Goal: Task Accomplishment & Management: Use online tool/utility

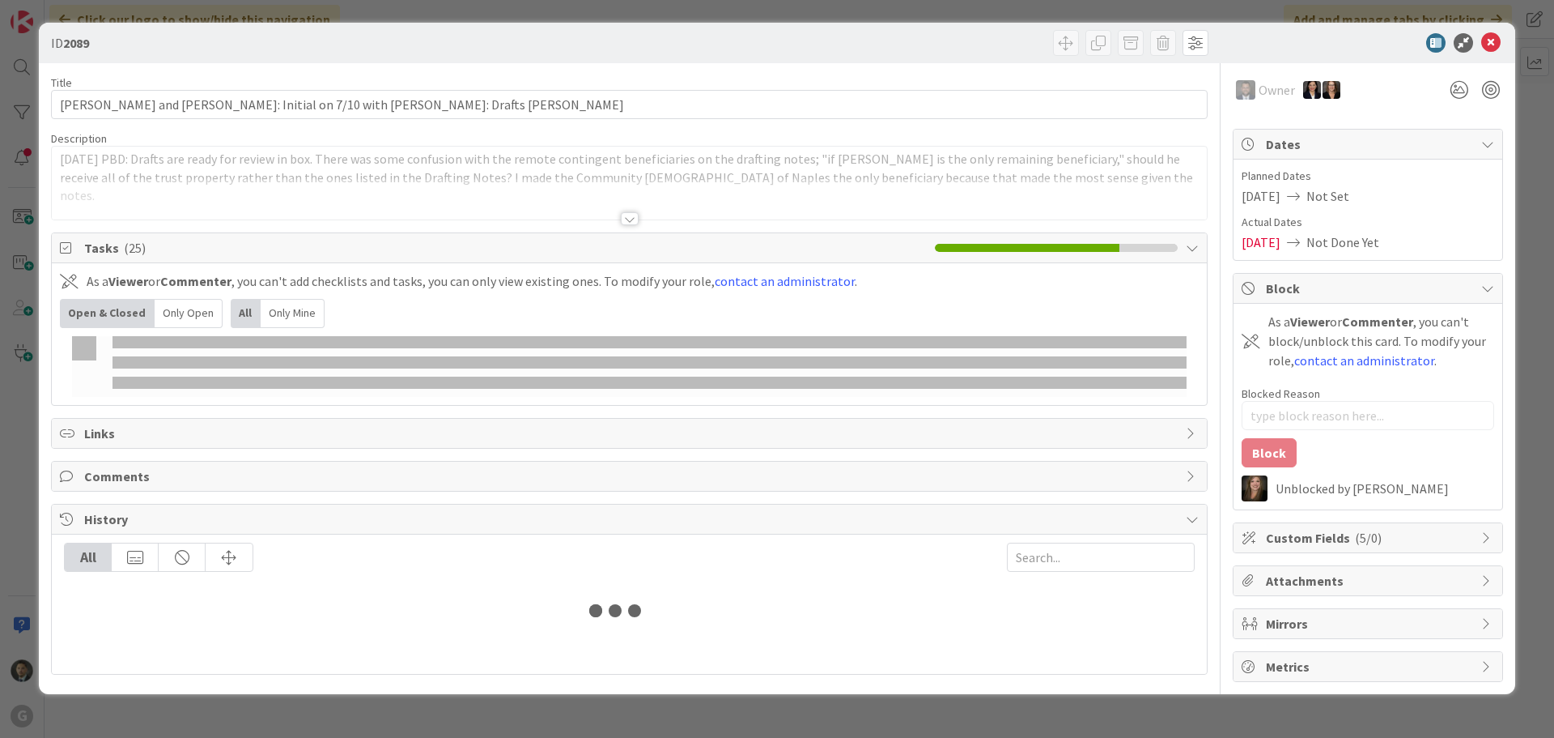
type textarea "x"
type input "[PERSON_NAME]"
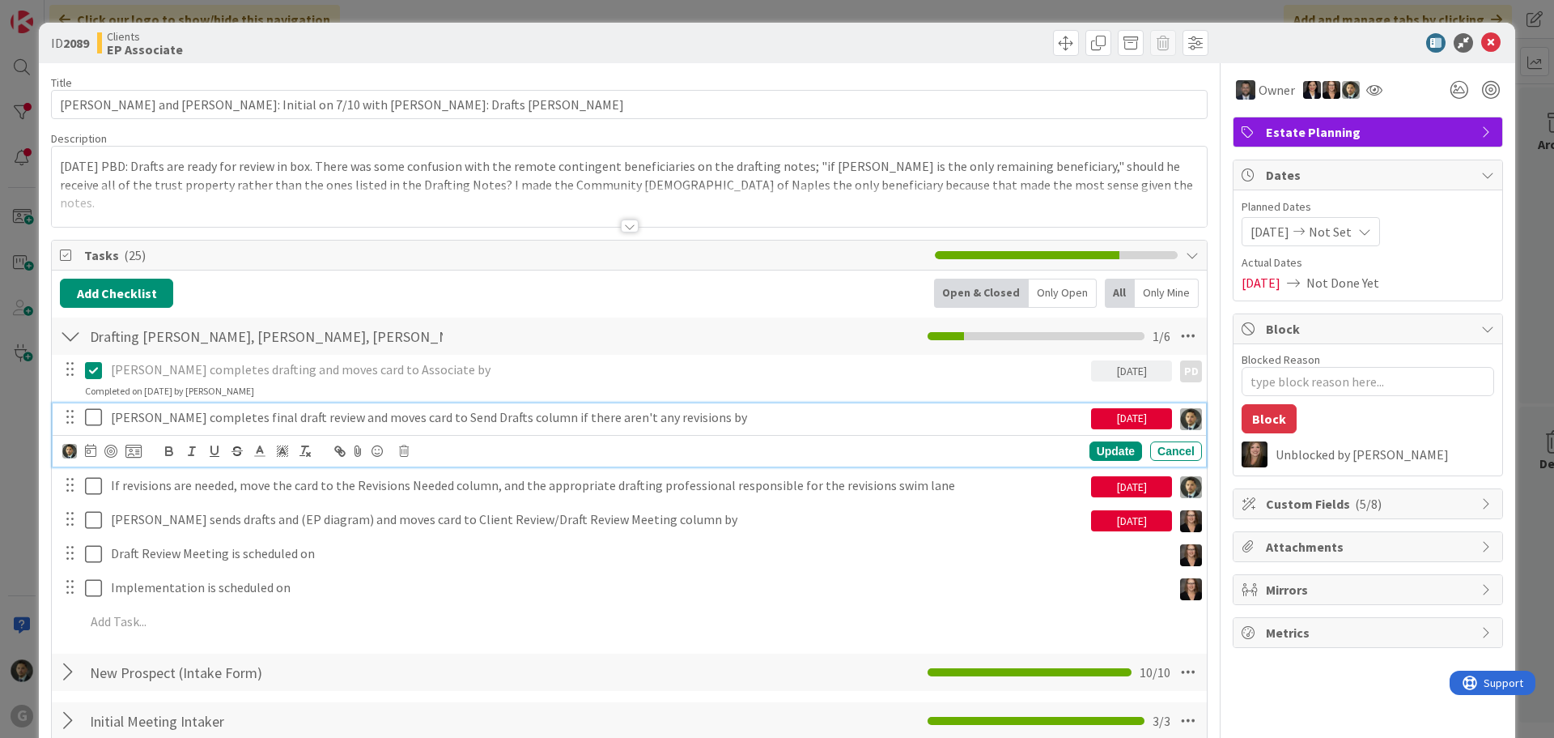
click at [92, 427] on button at bounding box center [94, 418] width 19 height 26
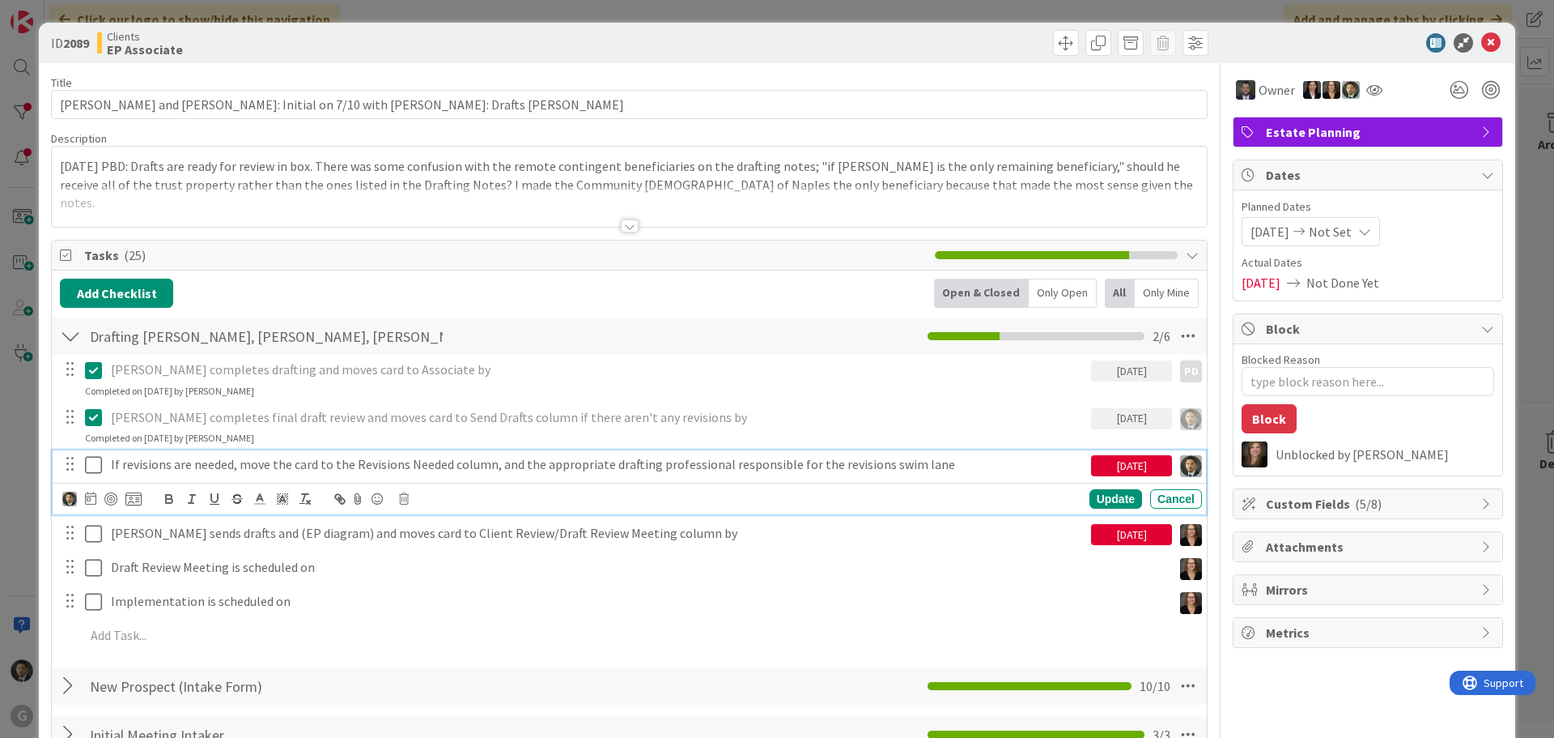
click at [166, 464] on p "If revisions are needed, move the card to the Revisions Needed column, and the …" at bounding box center [598, 464] width 974 height 19
click at [402, 500] on icon at bounding box center [404, 498] width 10 height 11
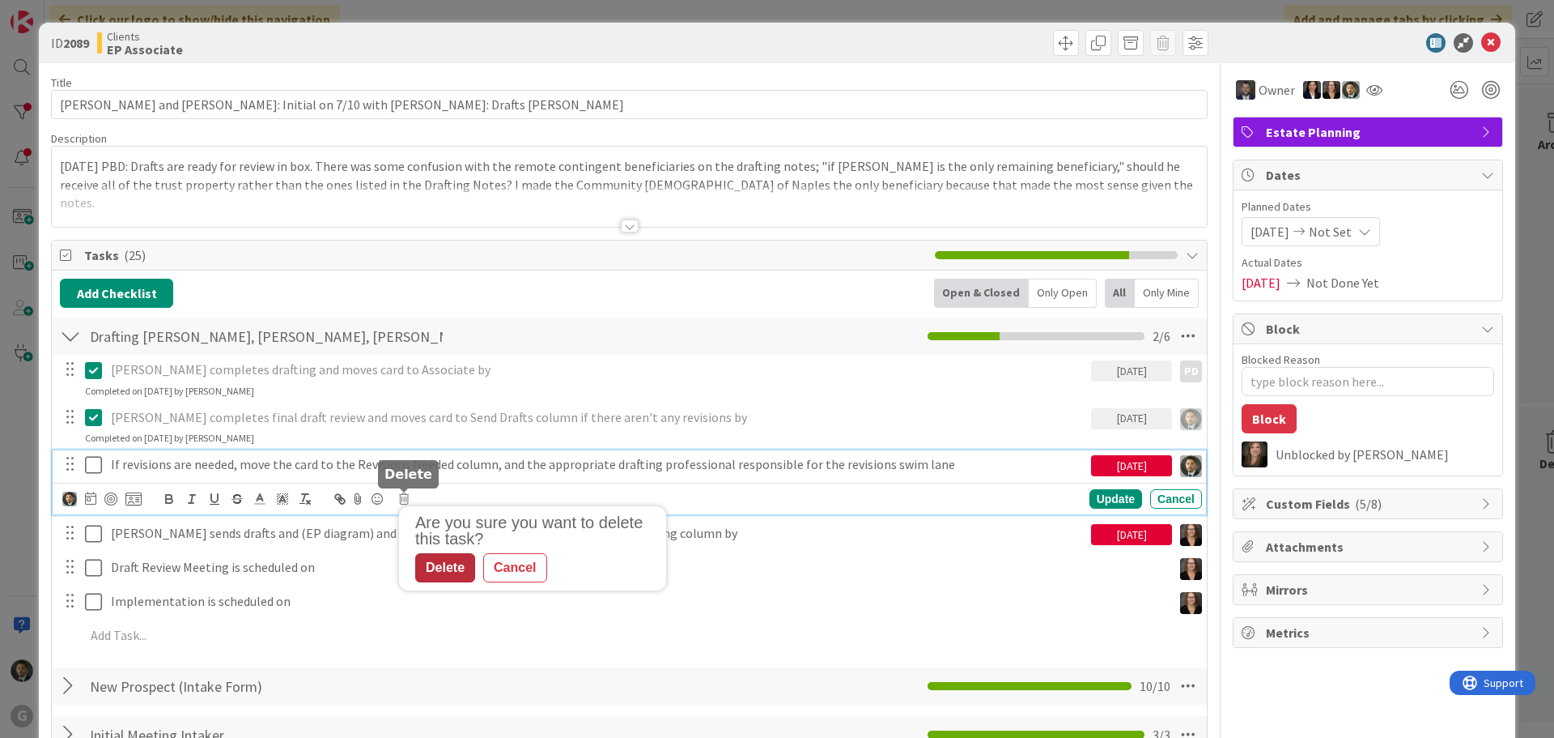
click at [438, 568] on div "Delete" at bounding box center [445, 567] width 60 height 29
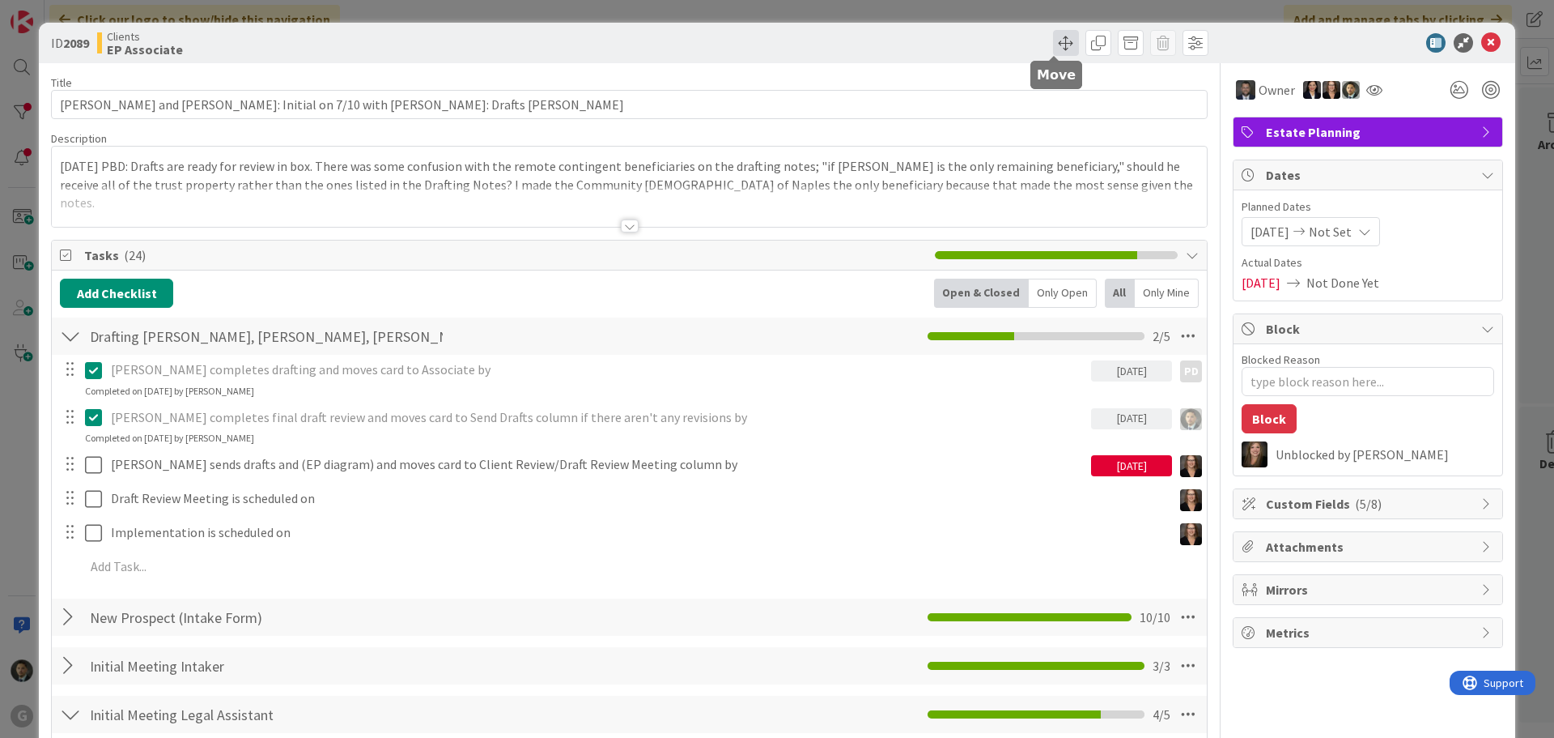
click at [1058, 51] on span at bounding box center [1066, 43] width 26 height 26
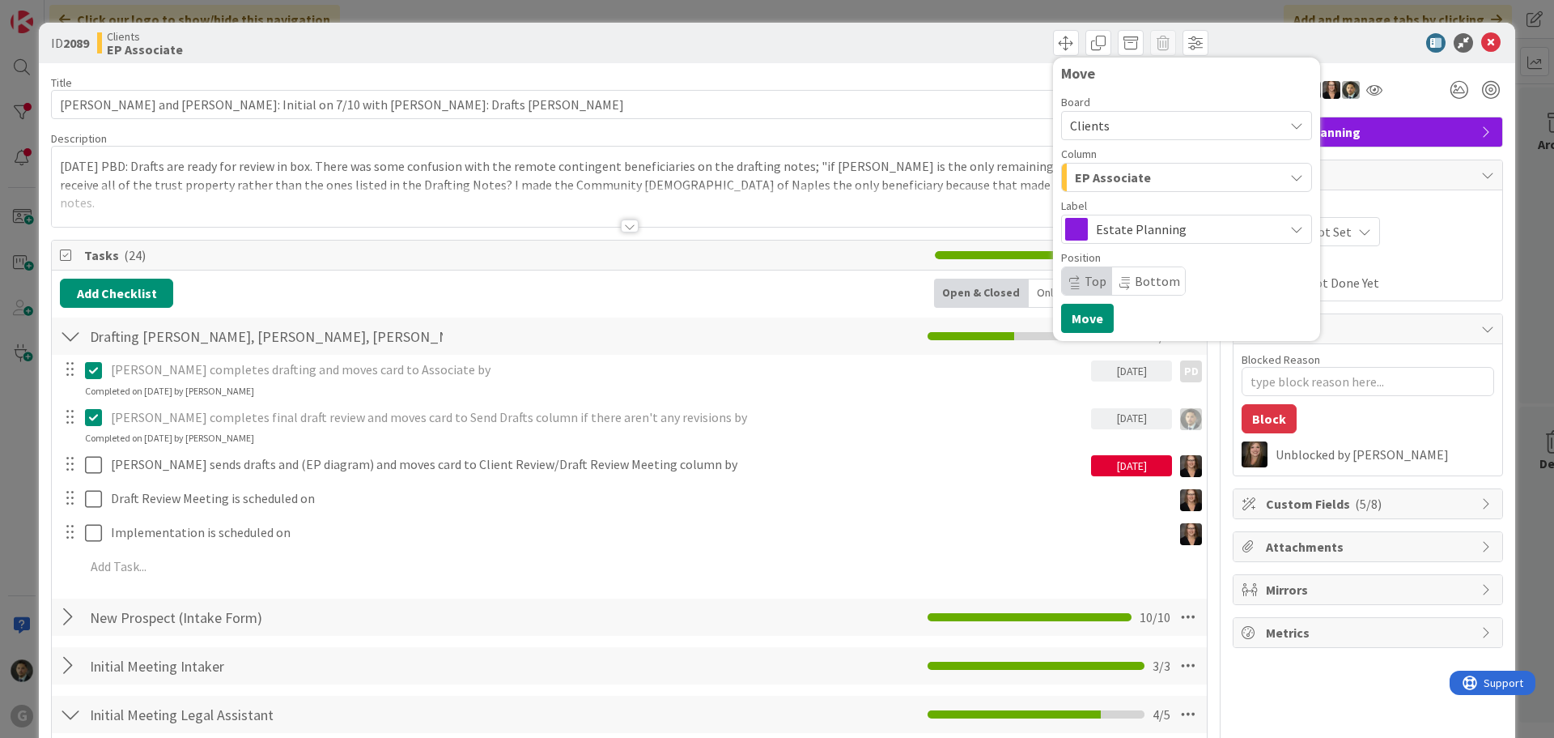
click at [1133, 172] on span "EP Associate" at bounding box center [1113, 177] width 76 height 21
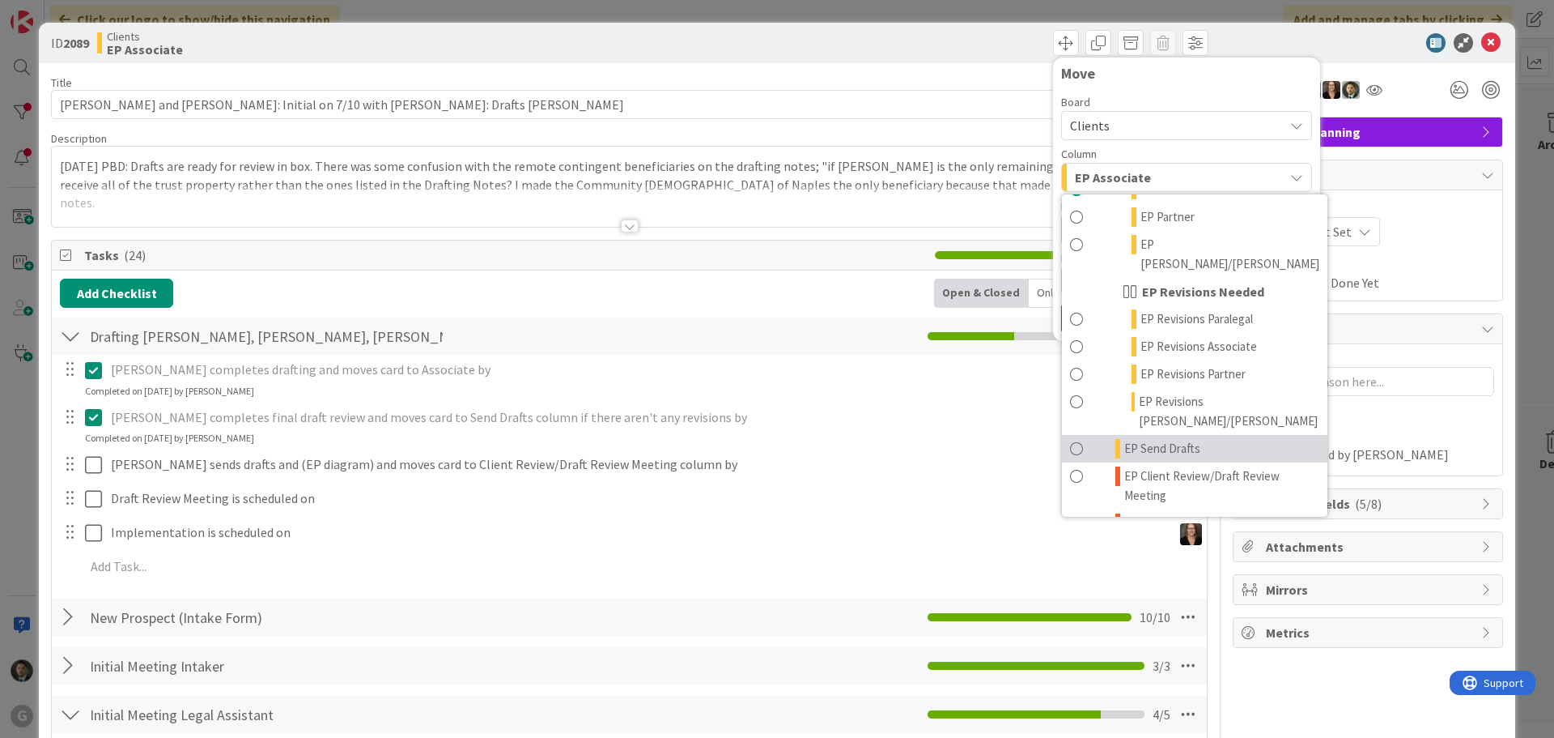
scroll to position [162, 0]
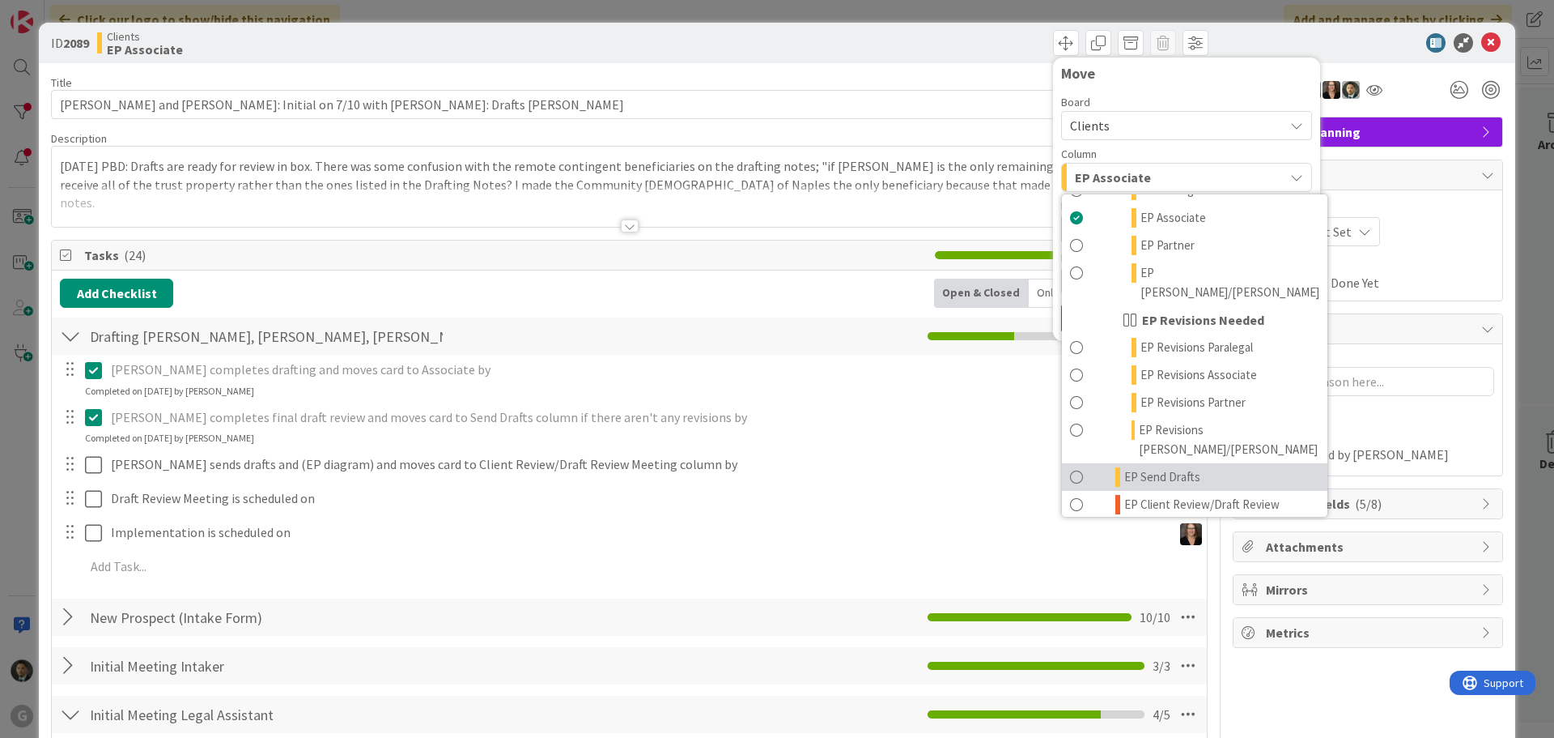
click at [1150, 467] on span "EP Send Drafts" at bounding box center [1163, 476] width 76 height 19
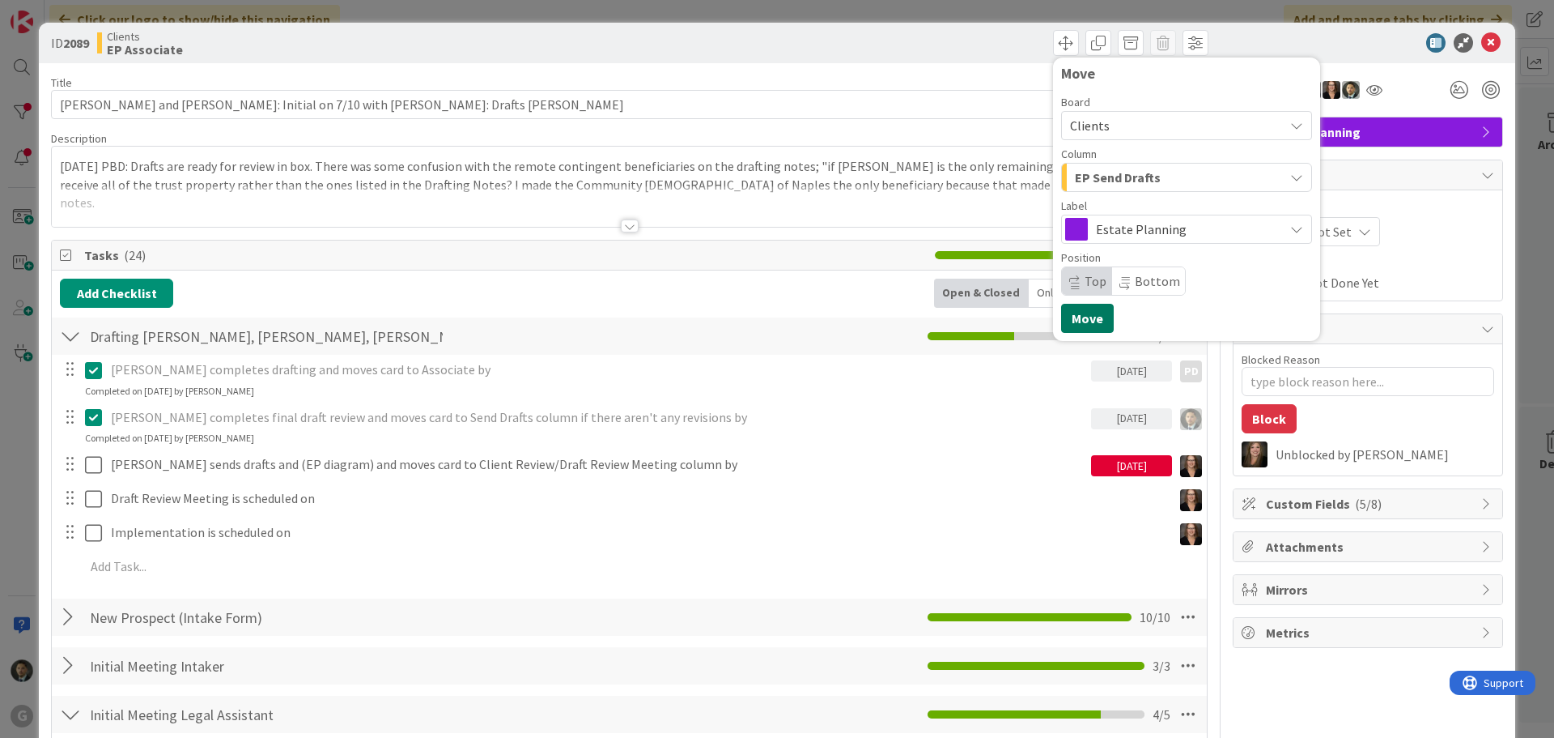
click at [1077, 313] on button "Move" at bounding box center [1087, 318] width 53 height 29
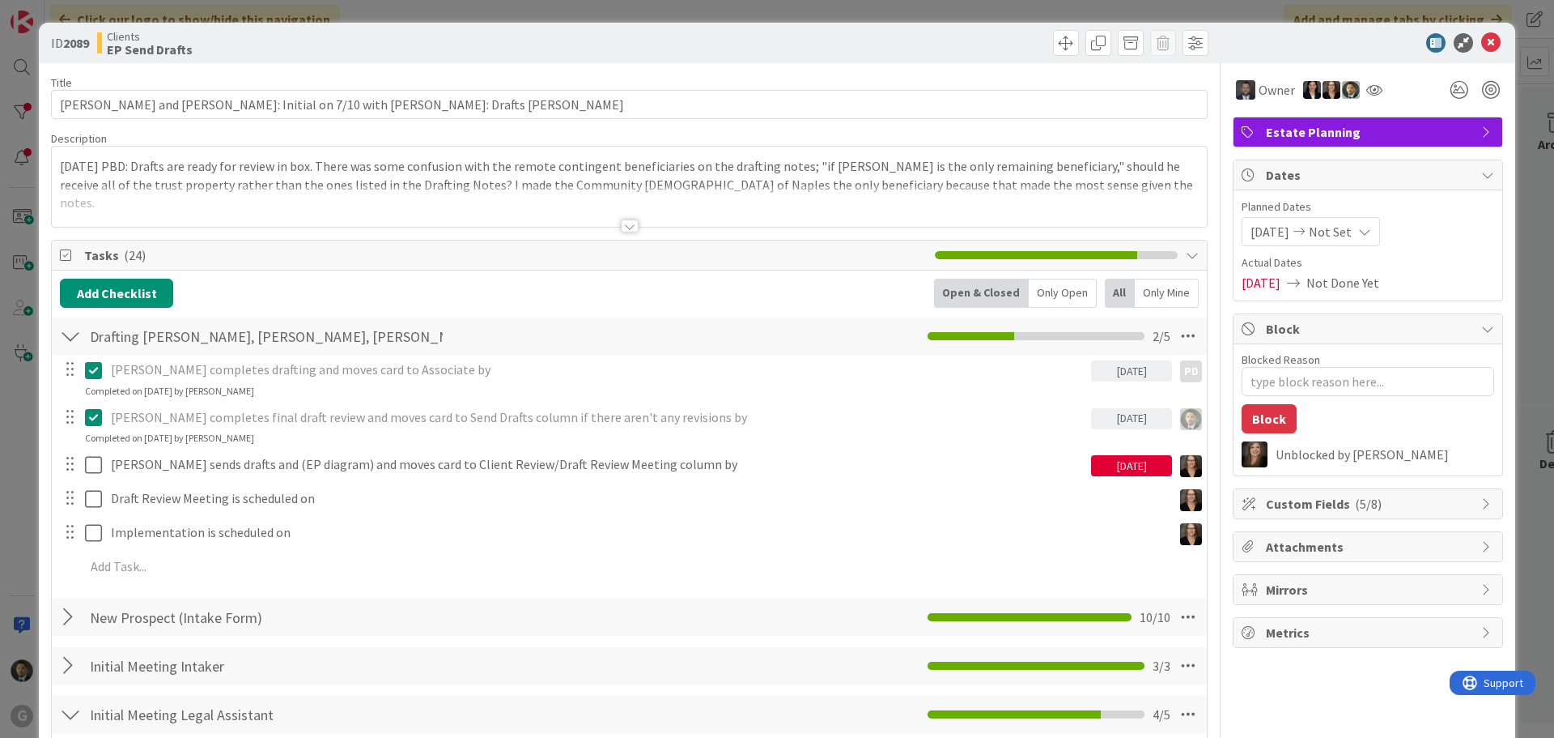
type textarea "x"
click at [974, 14] on div "ID 2089 Clients EP Send Drafts Move Move Title 70 / 128 [PERSON_NAME] and [PERS…" at bounding box center [777, 369] width 1554 height 738
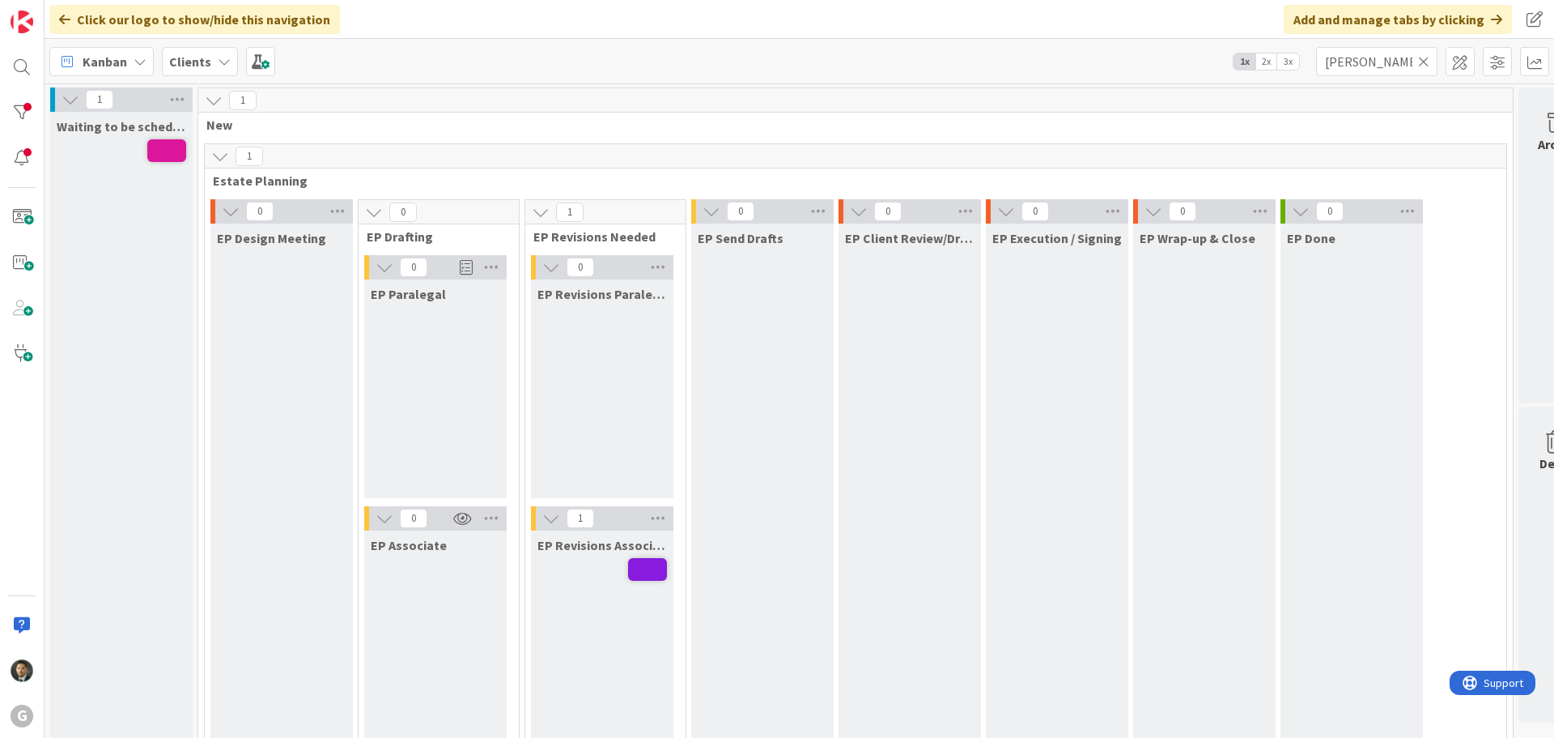
click at [1425, 60] on icon at bounding box center [1423, 61] width 11 height 15
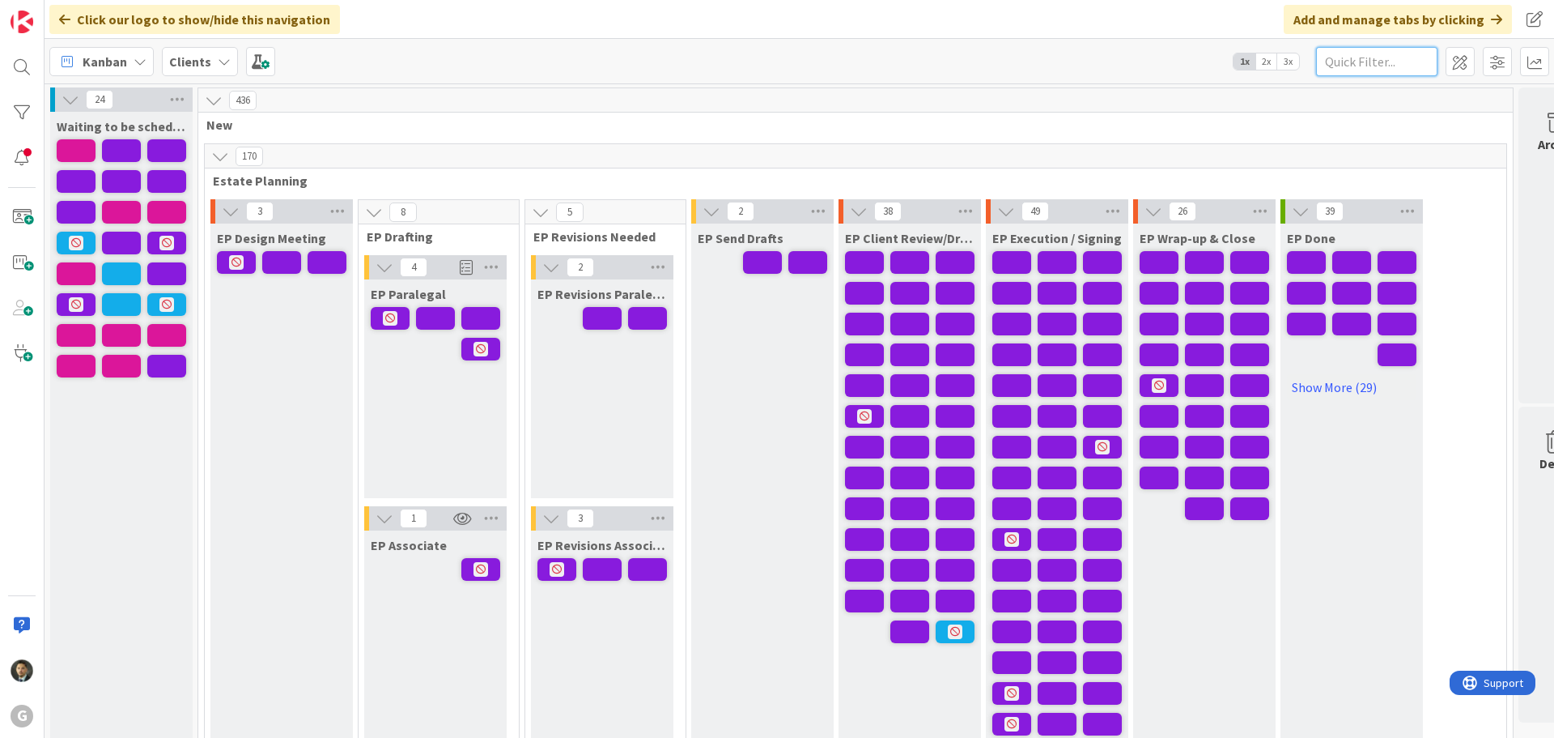
click at [1364, 64] on input "text" at bounding box center [1376, 61] width 121 height 29
type input "m"
type input "[PERSON_NAME]"
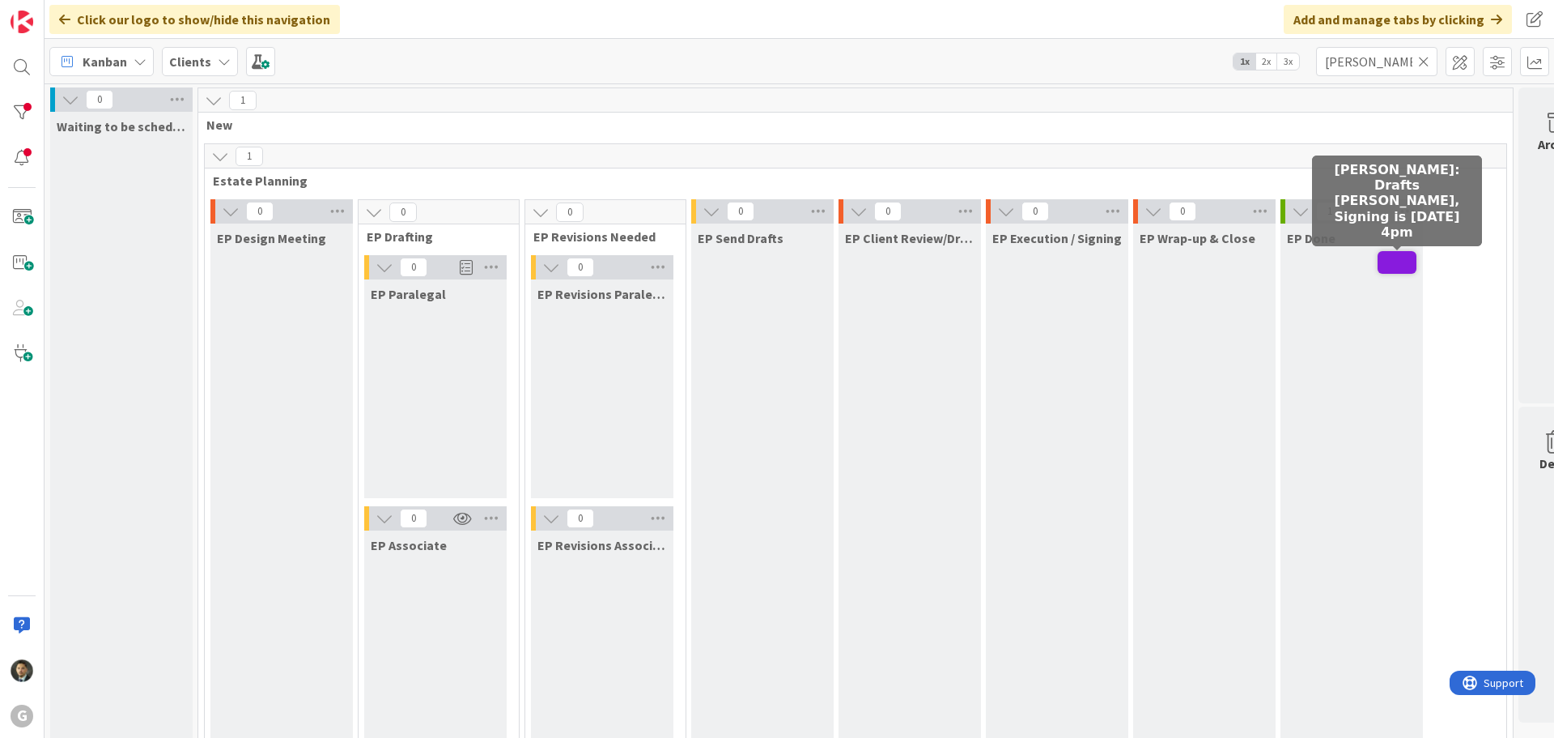
click at [1402, 262] on span at bounding box center [1397, 262] width 39 height 23
type textarea "x"
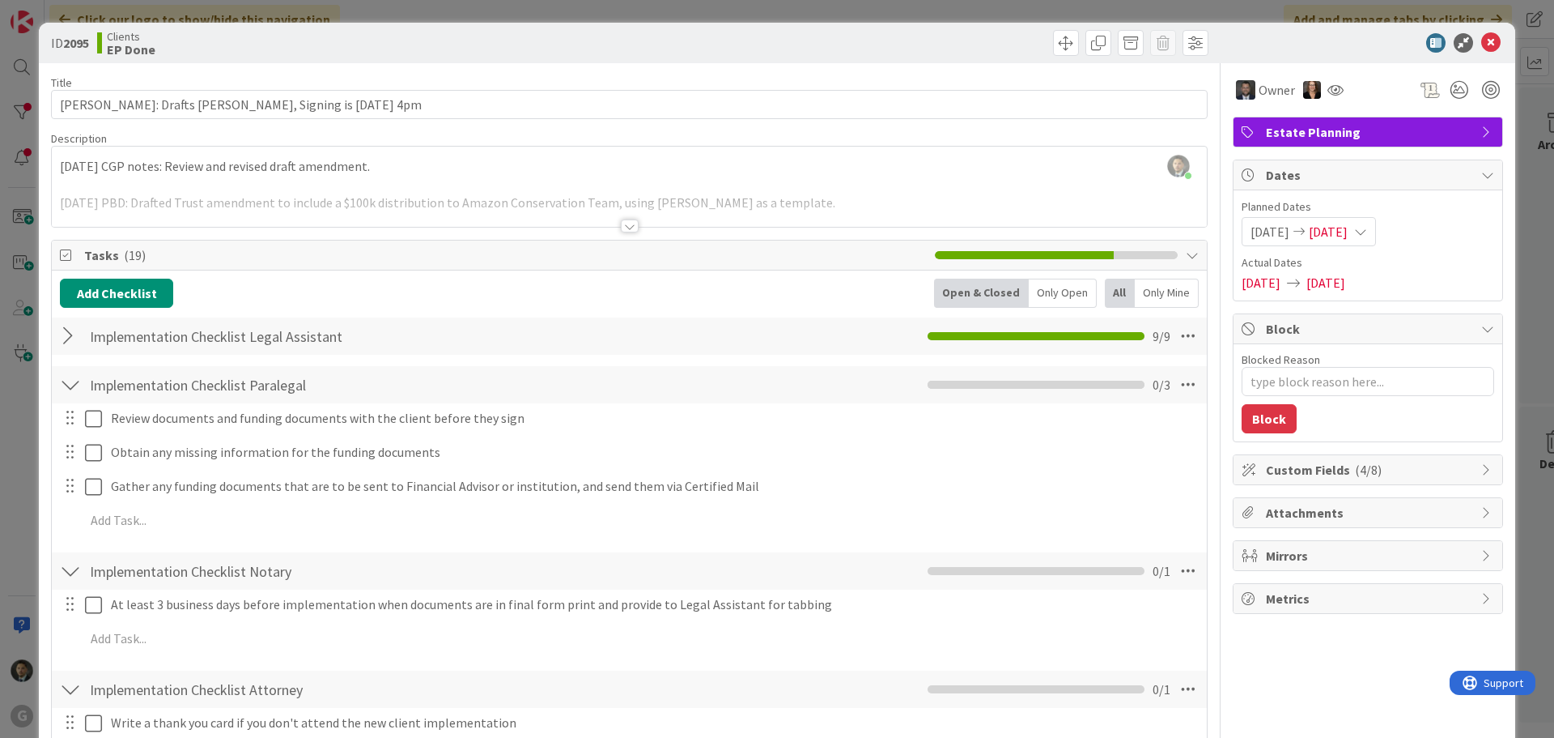
click at [623, 223] on div at bounding box center [630, 225] width 18 height 13
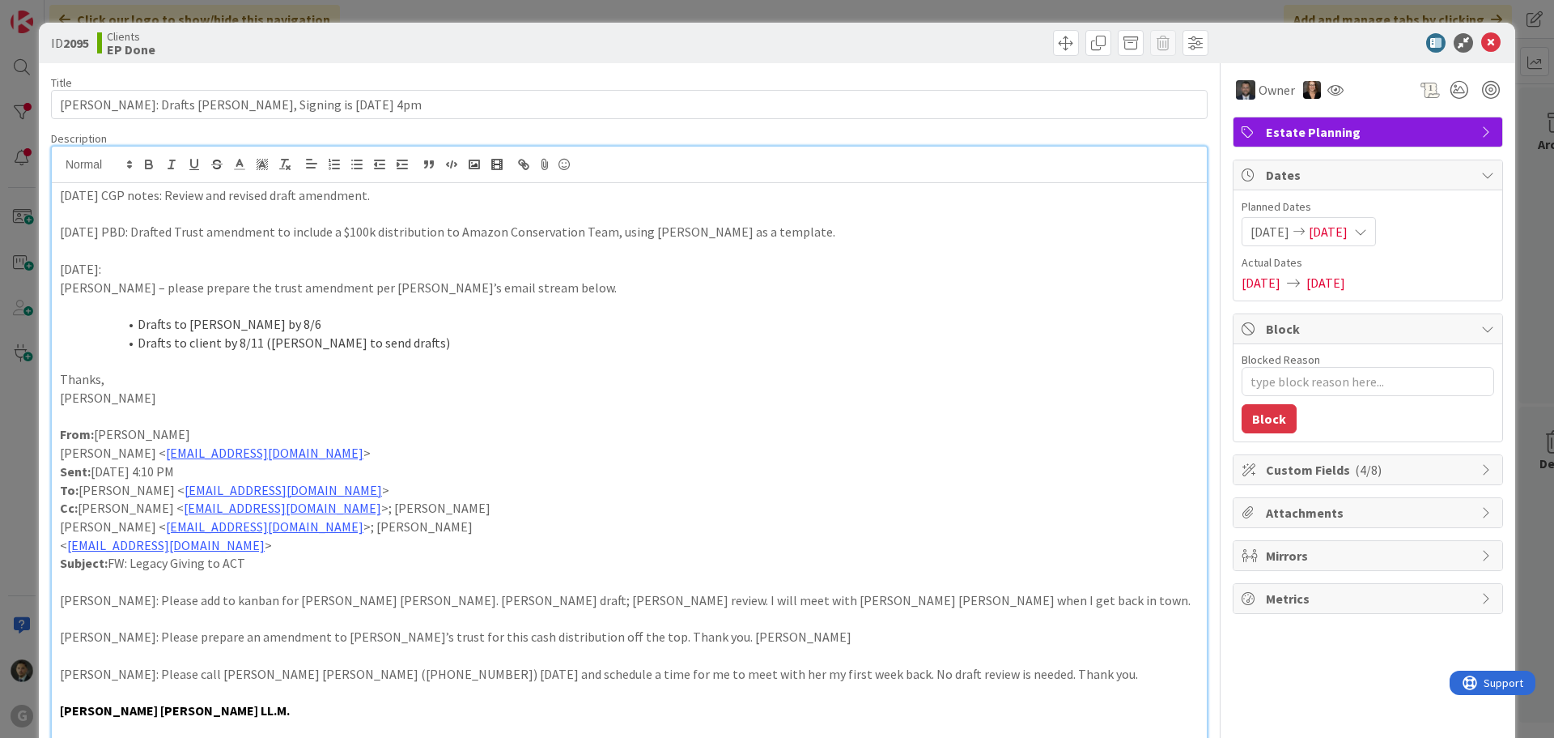
click at [819, 15] on div "ID 2095 Clients EP Done Title 67 / 128 [PERSON_NAME]: Drafts [PERSON_NAME], Sig…" at bounding box center [777, 369] width 1554 height 738
